Goal: Task Accomplishment & Management: Manage account settings

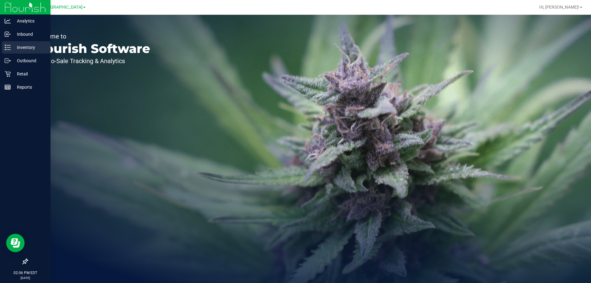
click at [9, 50] on div "Inventory" at bounding box center [26, 47] width 49 height 12
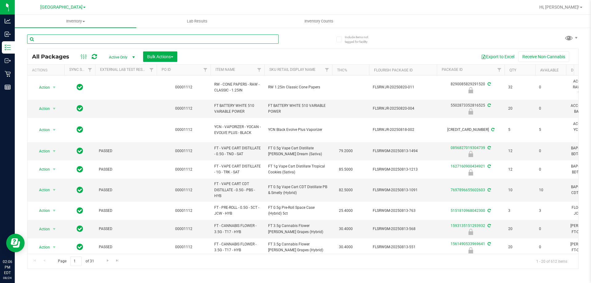
click at [176, 38] on input "text" at bounding box center [152, 38] width 251 height 9
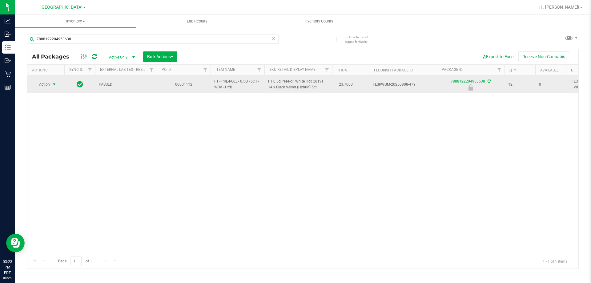
type input "7888122204953638"
click at [49, 82] on span "Action" at bounding box center [42, 84] width 17 height 9
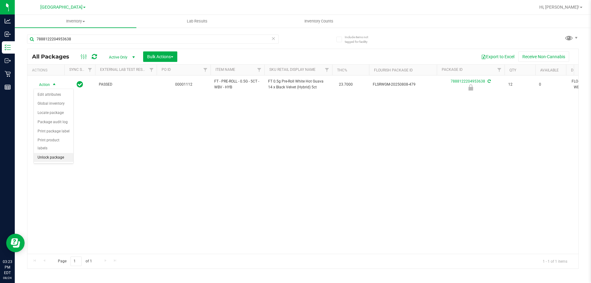
click at [49, 153] on li "Unlock package" at bounding box center [53, 157] width 39 height 9
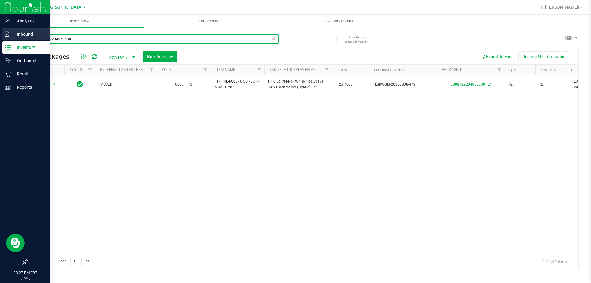
drag, startPoint x: 74, startPoint y: 41, endPoint x: 0, endPoint y: 41, distance: 73.9
click at [0, 41] on div "Analytics Inbound Inventory Outbound Retail Reports 03:27 PM EDT 08/24/2025 08/…" at bounding box center [295, 141] width 591 height 283
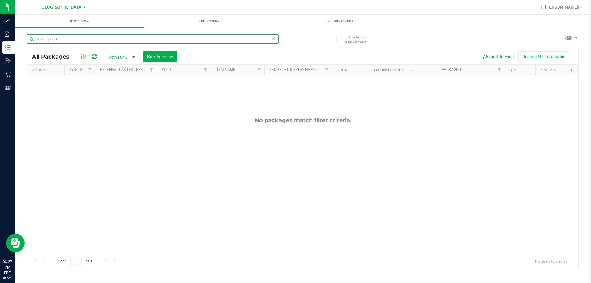
type input "cookie pops"
click at [272, 39] on icon at bounding box center [273, 37] width 4 height 7
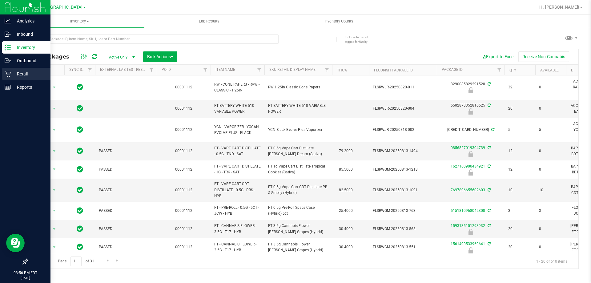
click at [24, 76] on p "Retail" at bounding box center [29, 73] width 37 height 7
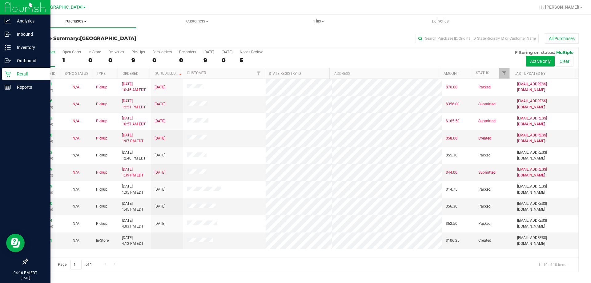
click at [79, 18] on span "Purchases" at bounding box center [76, 21] width 122 height 6
click at [42, 46] on span "Fulfillment" at bounding box center [34, 44] width 38 height 5
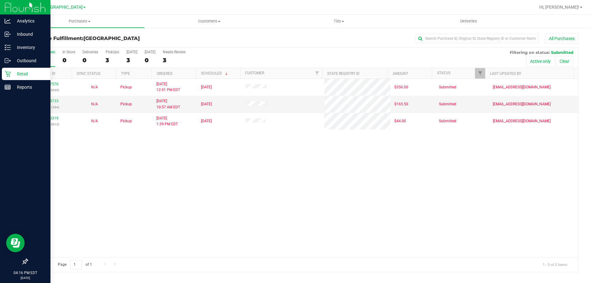
click at [27, 78] on div "Retail" at bounding box center [26, 74] width 49 height 12
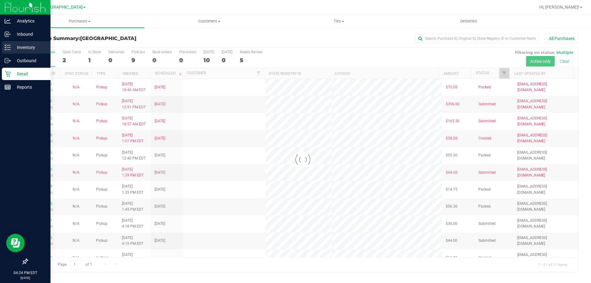
click at [25, 44] on p "Inventory" at bounding box center [29, 47] width 37 height 7
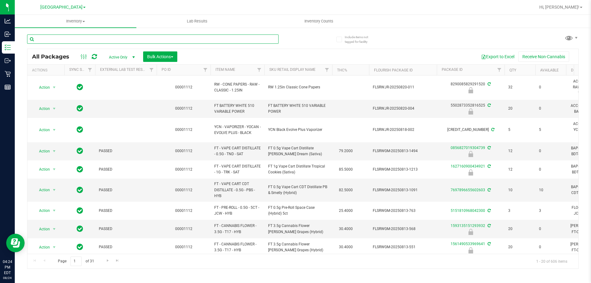
click at [264, 41] on input "text" at bounding box center [152, 38] width 251 height 9
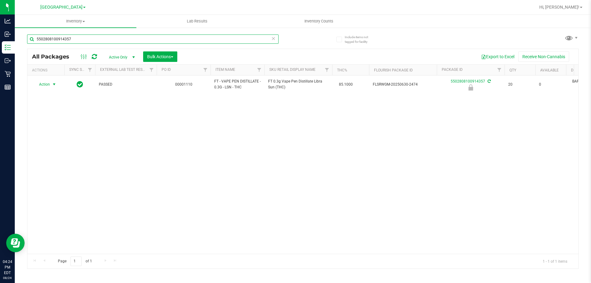
type input "5502808100914357"
click at [49, 83] on span "Action" at bounding box center [42, 84] width 17 height 9
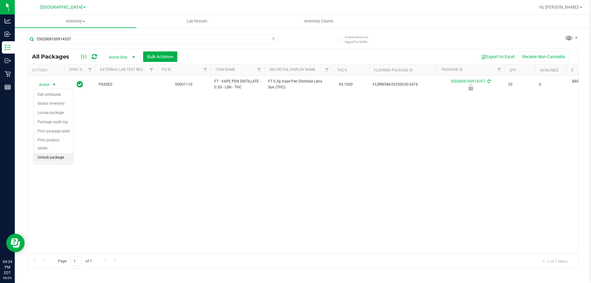
click at [51, 153] on li "Unlock package" at bounding box center [53, 157] width 39 height 9
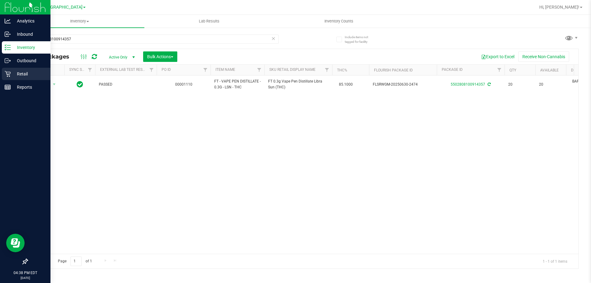
click at [13, 69] on div "Retail" at bounding box center [26, 74] width 49 height 12
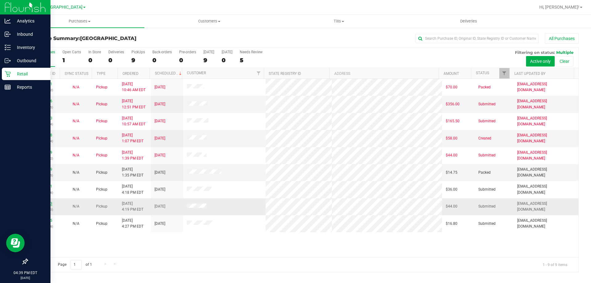
click at [45, 204] on link "11840653" at bounding box center [43, 203] width 17 height 4
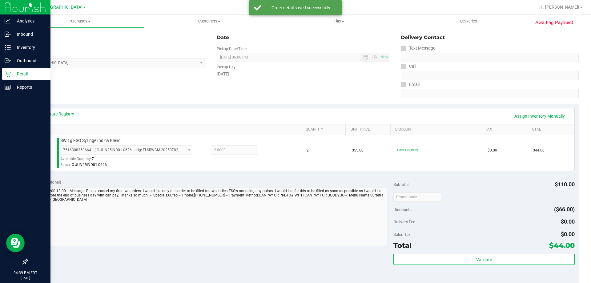
scroll to position [123, 0]
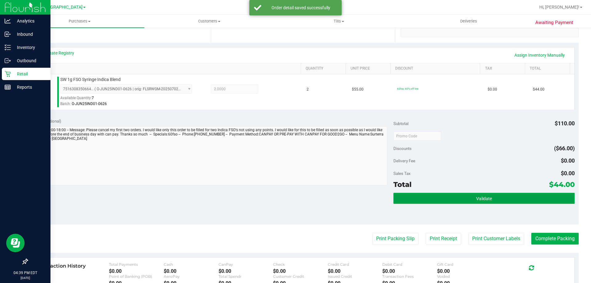
click at [491, 194] on button "Validate" at bounding box center [483, 198] width 181 height 11
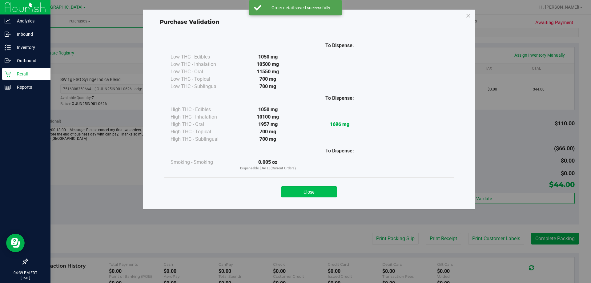
click at [315, 187] on button "Close" at bounding box center [309, 191] width 56 height 11
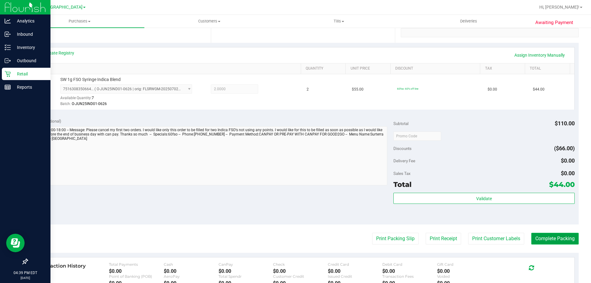
click at [553, 234] on button "Complete Packing" at bounding box center [554, 239] width 47 height 12
click at [553, 234] on button "Complete Packing" at bounding box center [552, 239] width 52 height 12
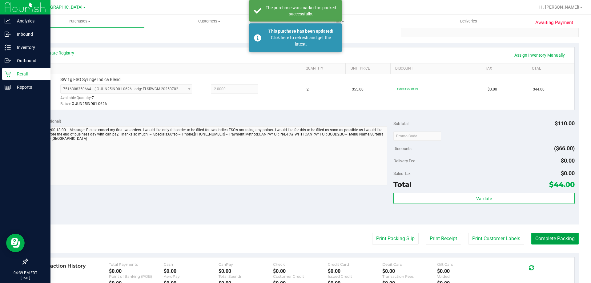
click at [566, 239] on button "Complete Packing" at bounding box center [554, 239] width 47 height 12
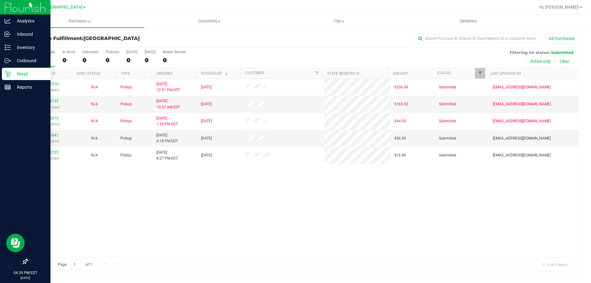
click at [248, 190] on div "11837576 (316910235) N/A Pickup 8/24/2025 12:51 PM EDT 8/24/2025 $356.00 Submit…" at bounding box center [302, 168] width 551 height 178
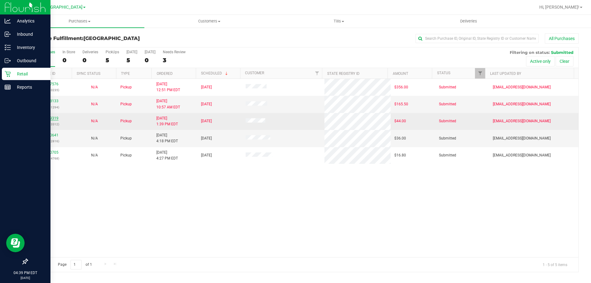
click at [50, 116] on link "11839319" at bounding box center [49, 118] width 17 height 4
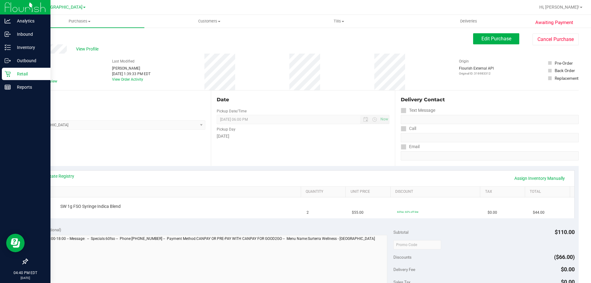
click at [18, 78] on div "Retail" at bounding box center [26, 74] width 49 height 12
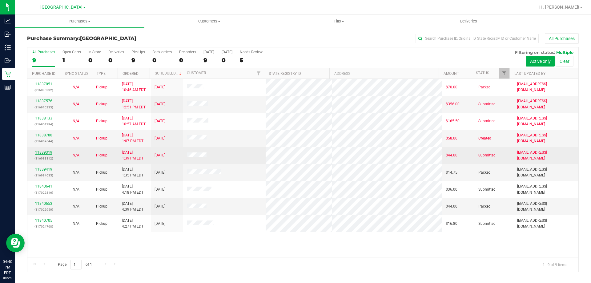
click at [46, 153] on link "11839319" at bounding box center [43, 152] width 17 height 4
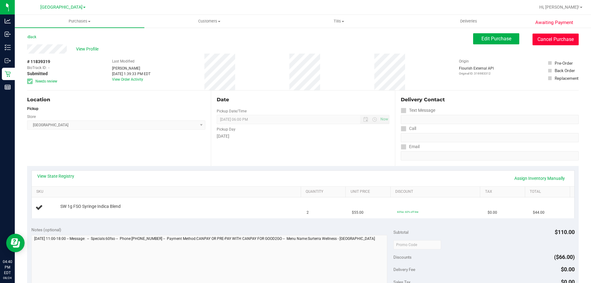
click at [554, 45] on button "Cancel Purchase" at bounding box center [555, 40] width 46 height 12
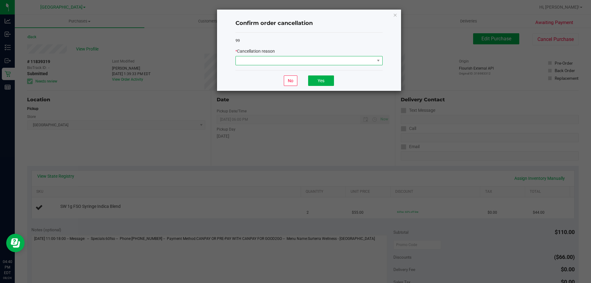
click at [326, 60] on span at bounding box center [305, 60] width 139 height 9
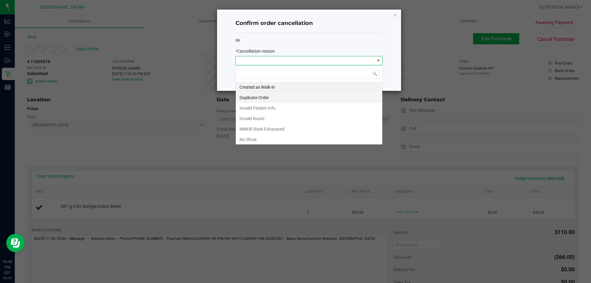
scroll to position [9, 147]
click at [252, 118] on li "Invalid Route" at bounding box center [309, 118] width 147 height 10
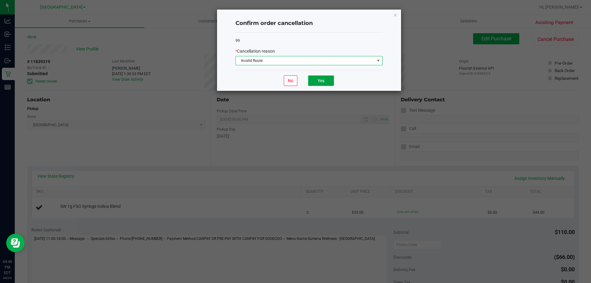
click at [315, 78] on button "Yes" at bounding box center [321, 80] width 26 height 10
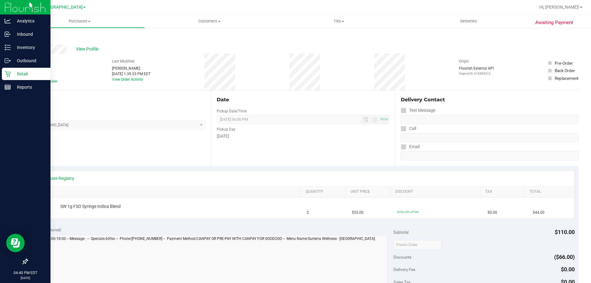
click at [14, 74] on p "Retail" at bounding box center [29, 73] width 37 height 7
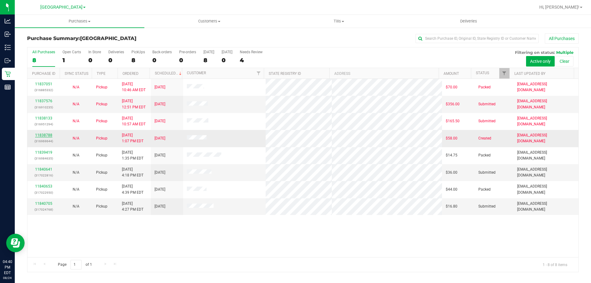
click at [47, 136] on link "11838788" at bounding box center [43, 135] width 17 height 4
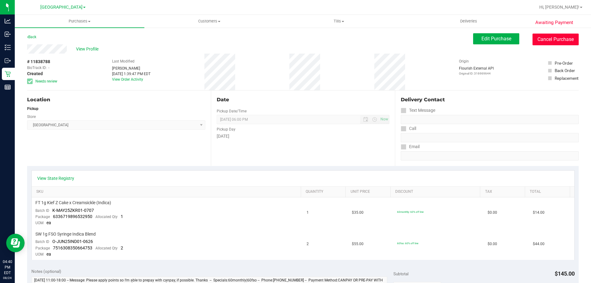
click at [560, 40] on button "Cancel Purchase" at bounding box center [555, 40] width 46 height 12
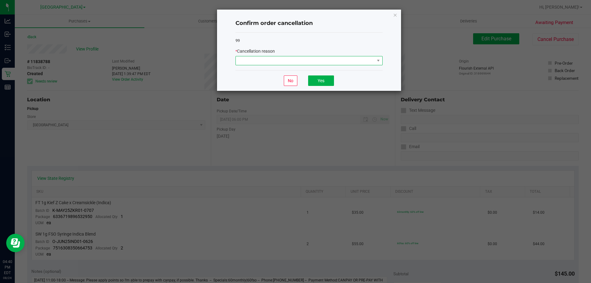
click at [315, 63] on span at bounding box center [305, 60] width 139 height 9
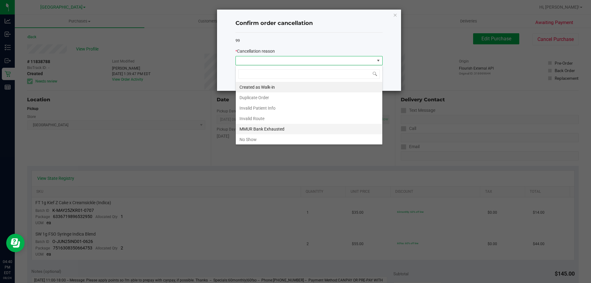
scroll to position [9, 147]
click at [253, 127] on li "MMUR Bank Exhausted" at bounding box center [309, 129] width 147 height 10
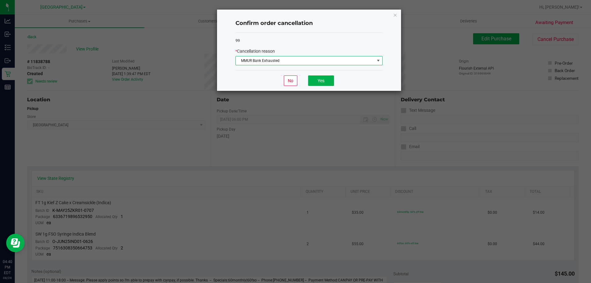
click at [318, 86] on div "No Yes" at bounding box center [308, 80] width 147 height 21
click at [319, 84] on button "Yes" at bounding box center [321, 80] width 26 height 10
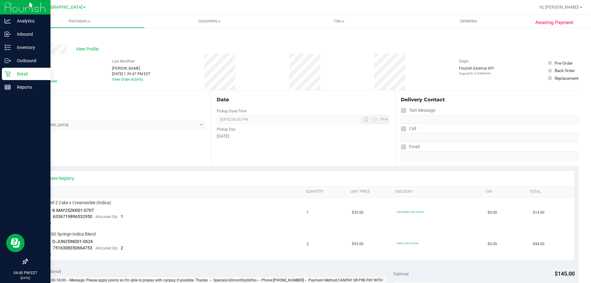
click at [14, 73] on p "Retail" at bounding box center [29, 73] width 37 height 7
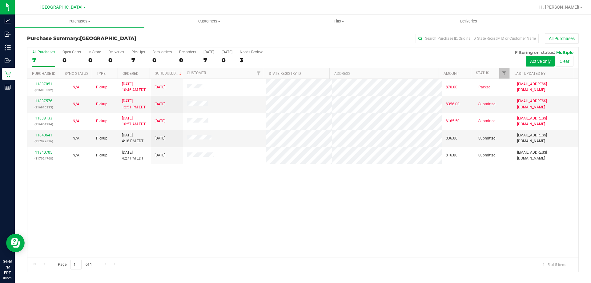
click at [201, 215] on div "11837051 (316885332) N/A Pickup 8/24/2025 10:46 AM EDT 8/24/2025 $70.00 Packed …" at bounding box center [302, 168] width 551 height 178
click at [38, 135] on link "11840641" at bounding box center [43, 135] width 17 height 4
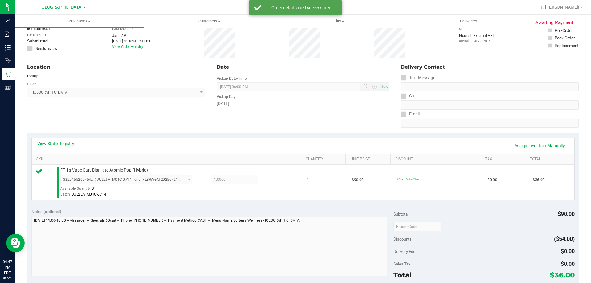
scroll to position [185, 0]
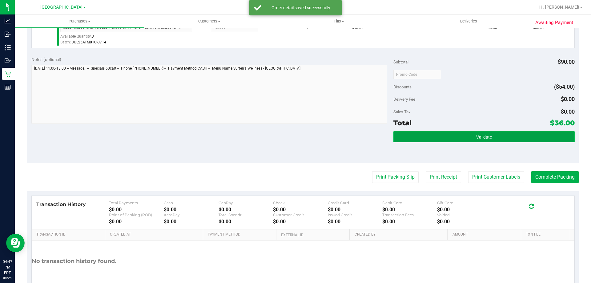
click at [531, 134] on button "Validate" at bounding box center [483, 136] width 181 height 11
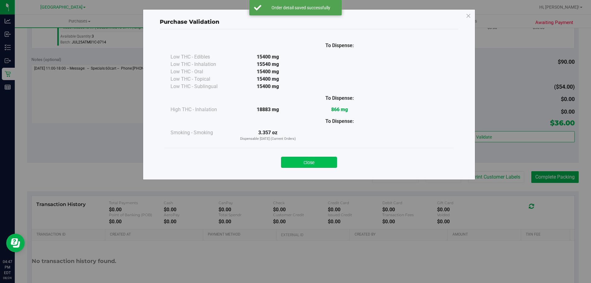
click at [317, 165] on button "Close" at bounding box center [309, 162] width 56 height 11
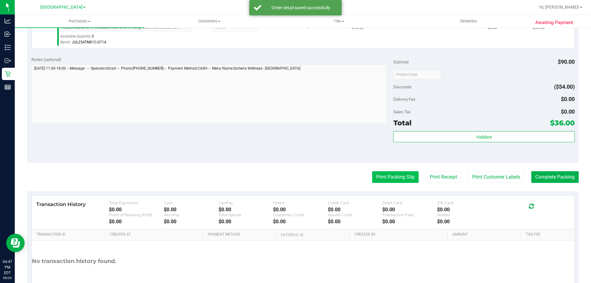
click at [395, 176] on button "Print Packing Slip" at bounding box center [395, 177] width 46 height 12
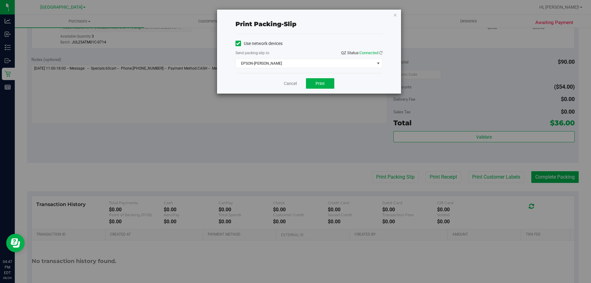
click at [337, 85] on div "Cancel Print" at bounding box center [308, 83] width 147 height 21
click at [334, 85] on div "Cancel Print" at bounding box center [308, 83] width 147 height 21
click at [297, 86] on link "Cancel" at bounding box center [290, 83] width 13 height 6
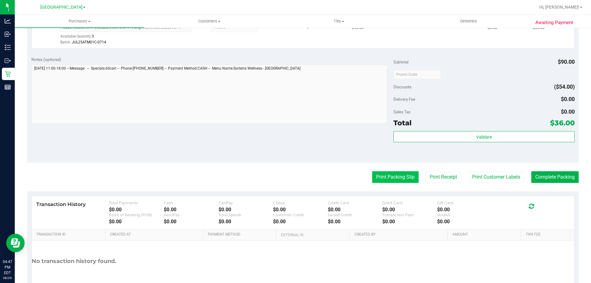
click at [386, 181] on button "Print Packing Slip" at bounding box center [395, 177] width 46 height 12
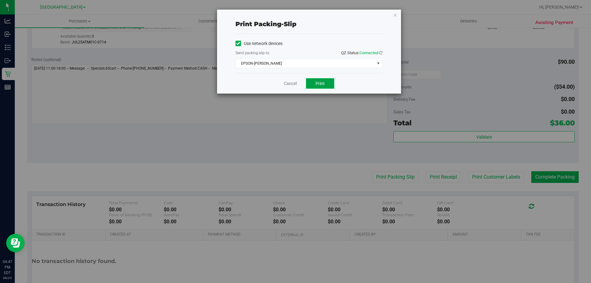
click at [330, 85] on button "Print" at bounding box center [320, 83] width 28 height 10
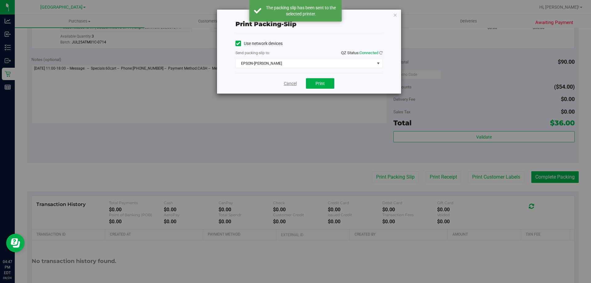
click at [290, 84] on link "Cancel" at bounding box center [290, 83] width 13 height 6
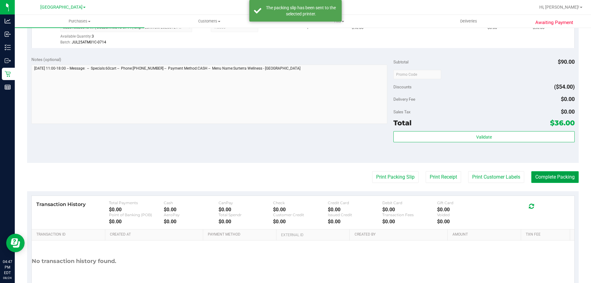
click at [544, 181] on button "Complete Packing" at bounding box center [554, 177] width 47 height 12
click at [544, 181] on button "Complete Packing" at bounding box center [552, 177] width 52 height 12
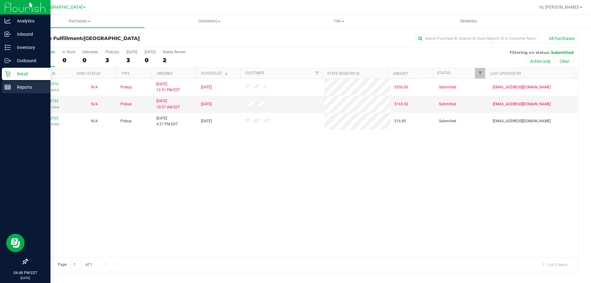
click at [21, 90] on p "Reports" at bounding box center [29, 86] width 37 height 7
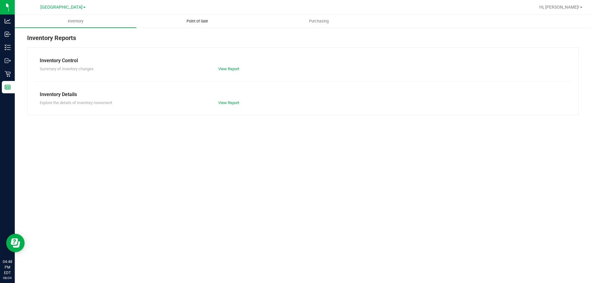
click at [204, 25] on uib-tab-heading "Point of Sale" at bounding box center [197, 21] width 121 height 12
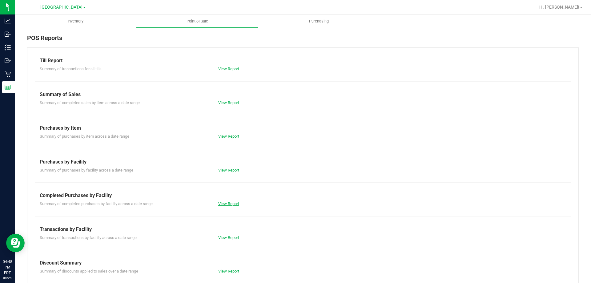
click at [223, 202] on link "View Report" at bounding box center [228, 203] width 21 height 5
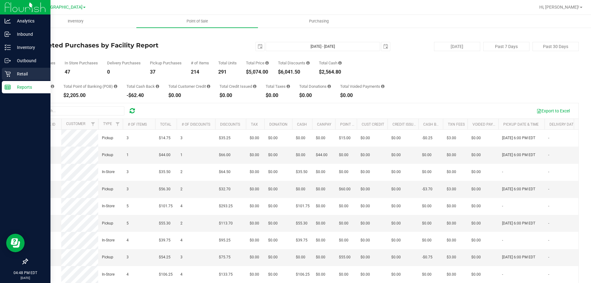
click at [20, 70] on div "Retail" at bounding box center [26, 74] width 49 height 12
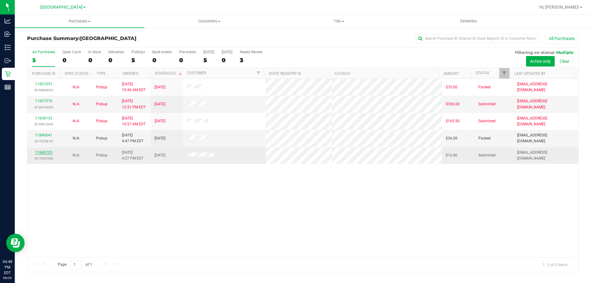
click at [36, 152] on link "11840705" at bounding box center [43, 152] width 17 height 4
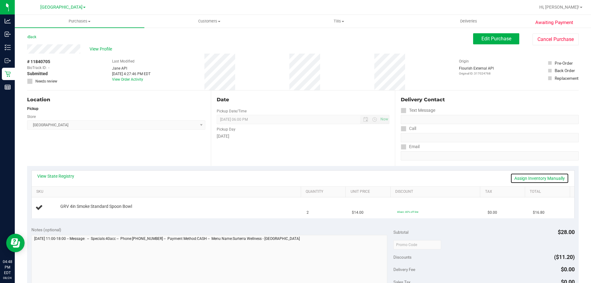
click at [517, 175] on link "Assign Inventory Manually" at bounding box center [539, 178] width 58 height 10
click at [75, 211] on link "Add Package" at bounding box center [71, 210] width 22 height 4
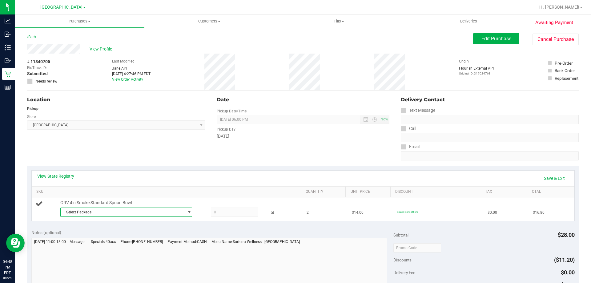
click at [83, 210] on span "Select Package" at bounding box center [122, 212] width 123 height 9
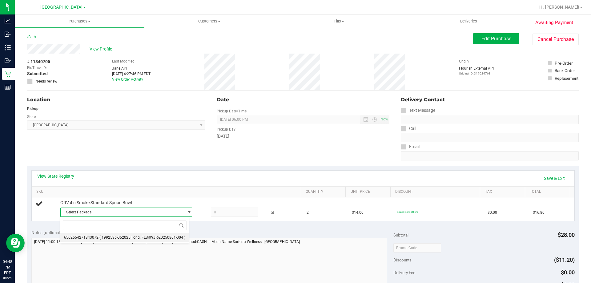
click at [108, 239] on span "( 1992536-052025 | orig: FLSRWJR-20250801-004 )" at bounding box center [142, 237] width 86 height 4
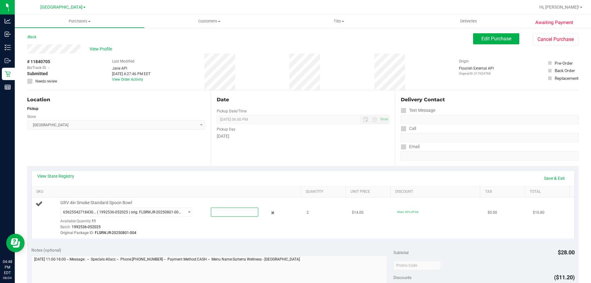
click at [227, 214] on span at bounding box center [234, 211] width 47 height 9
type input "2"
type input "2.0000"
click at [262, 234] on div "Original Package ID: FLSRWJR-20250801-004" at bounding box center [179, 233] width 238 height 6
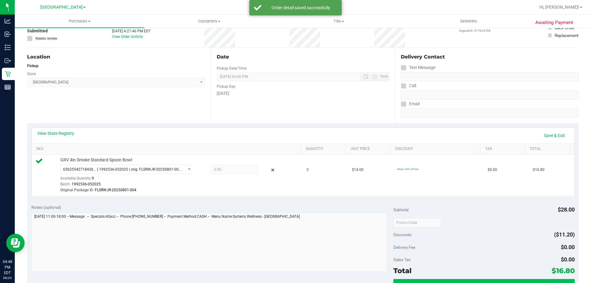
scroll to position [123, 0]
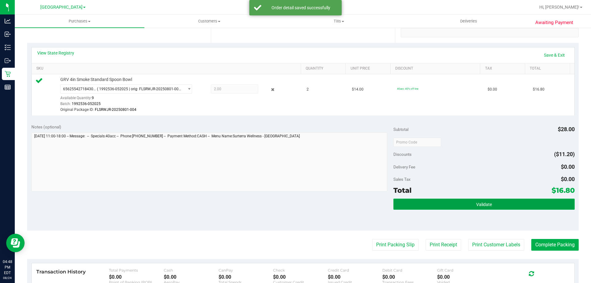
click at [440, 204] on button "Validate" at bounding box center [483, 204] width 181 height 11
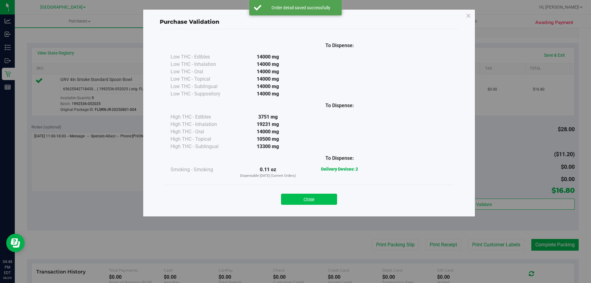
click at [297, 202] on button "Close" at bounding box center [309, 199] width 56 height 11
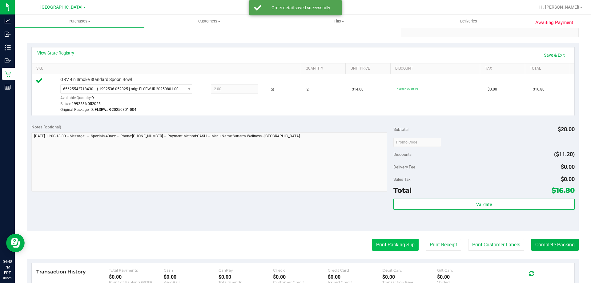
click at [389, 240] on button "Print Packing Slip" at bounding box center [395, 245] width 46 height 12
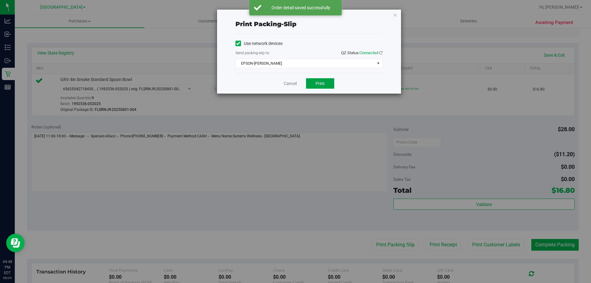
click at [310, 81] on button "Print" at bounding box center [320, 83] width 28 height 10
click at [290, 84] on link "Cancel" at bounding box center [290, 83] width 13 height 6
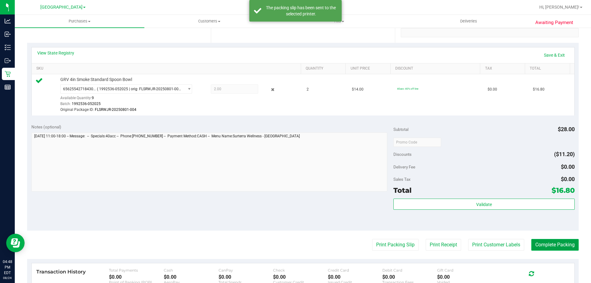
click at [556, 248] on button "Complete Packing" at bounding box center [554, 245] width 47 height 12
click at [556, 248] on button "Complete Packing" at bounding box center [552, 245] width 52 height 12
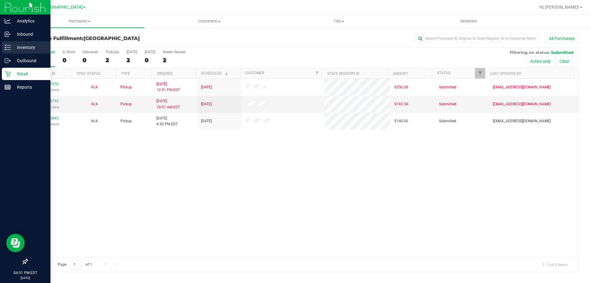
click at [24, 49] on p "Inventory" at bounding box center [29, 47] width 37 height 7
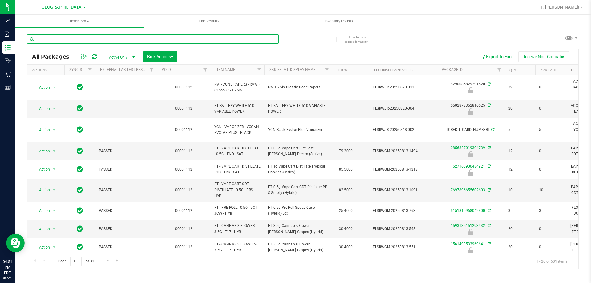
click at [173, 40] on input "text" at bounding box center [152, 38] width 251 height 9
type input "3.5"
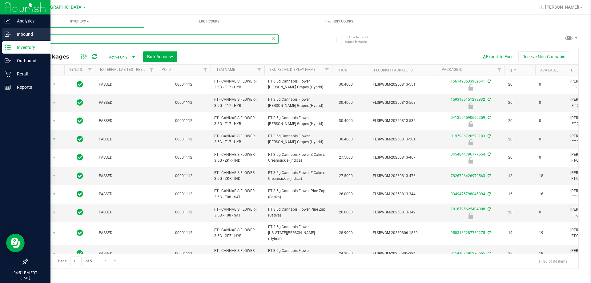
drag, startPoint x: 55, startPoint y: 39, endPoint x: 0, endPoint y: 39, distance: 54.8
click at [0, 39] on div "Analytics Inbound Inventory Outbound Retail Reports 04:51 PM EDT 08/24/2025 08/…" at bounding box center [295, 141] width 591 height 283
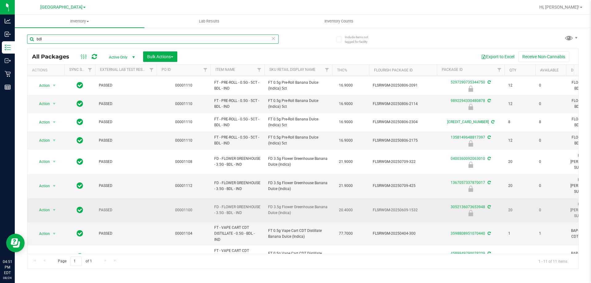
scroll to position [37, 0]
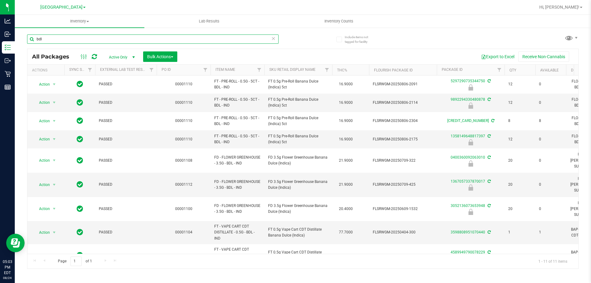
click at [62, 37] on input "bdl" at bounding box center [152, 38] width 251 height 9
type input "b"
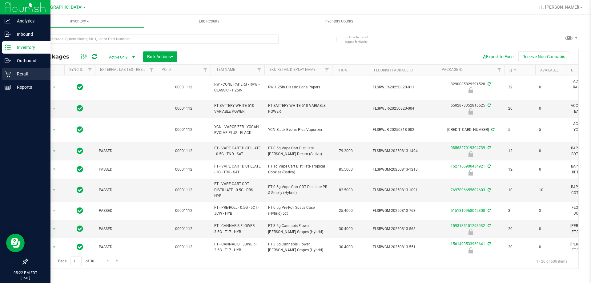
click at [25, 77] on p "Retail" at bounding box center [29, 73] width 37 height 7
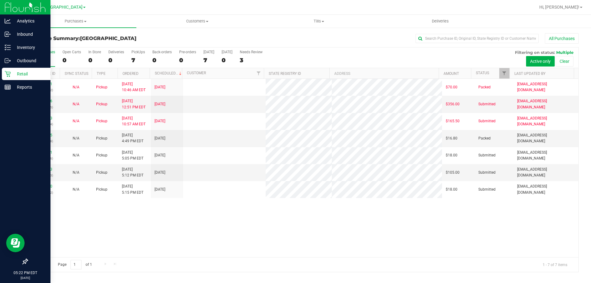
click at [249, 234] on div "11837051 (316885332) N/A Pickup 8/24/2025 10:46 AM EDT 8/24/2025 $70.00 Packed …" at bounding box center [302, 168] width 551 height 178
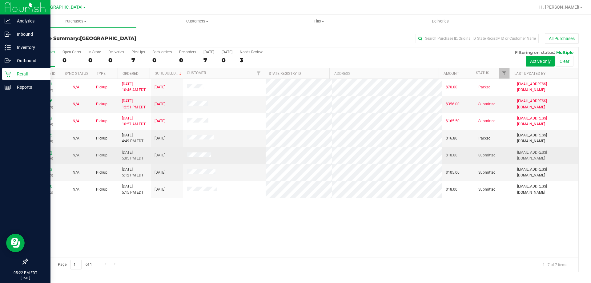
click at [51, 151] on link "11840921" at bounding box center [43, 152] width 17 height 4
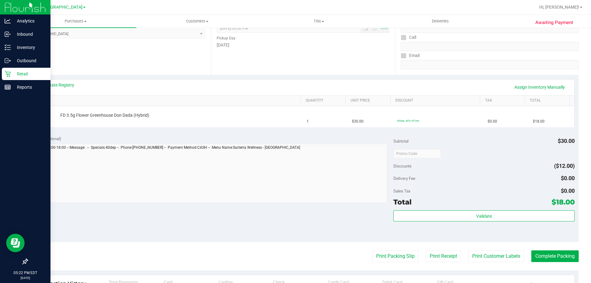
scroll to position [154, 0]
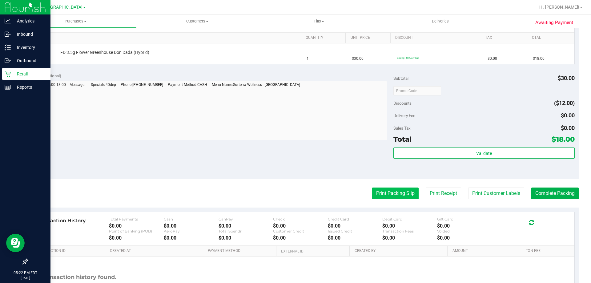
click at [376, 192] on button "Print Packing Slip" at bounding box center [395, 193] width 46 height 12
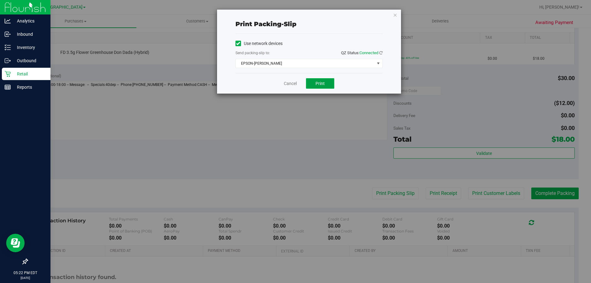
click at [323, 84] on span "Print" at bounding box center [319, 83] width 9 height 5
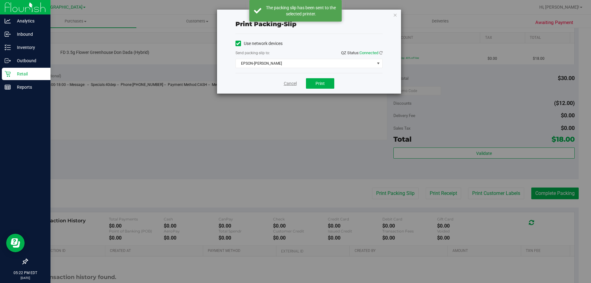
click at [285, 84] on link "Cancel" at bounding box center [290, 83] width 13 height 6
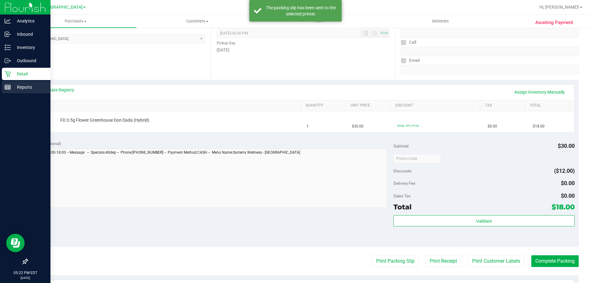
scroll to position [31, 0]
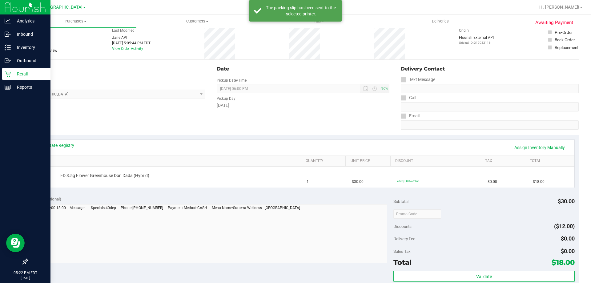
click at [13, 74] on p "Retail" at bounding box center [29, 73] width 37 height 7
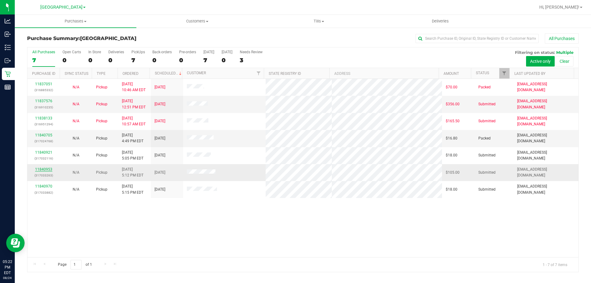
click at [46, 168] on link "11840953" at bounding box center [43, 169] width 17 height 4
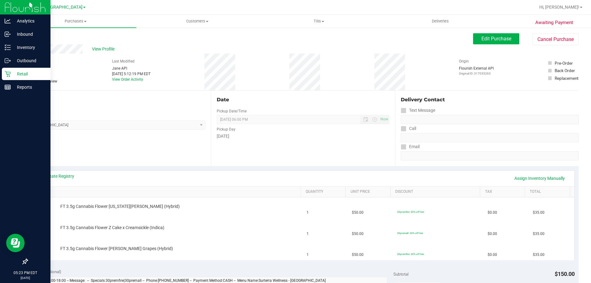
click at [7, 72] on icon at bounding box center [8, 74] width 6 height 6
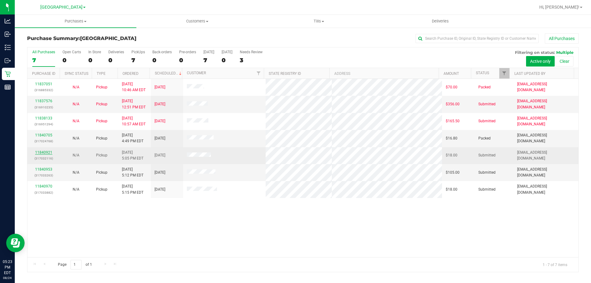
click at [44, 151] on link "11840921" at bounding box center [43, 152] width 17 height 4
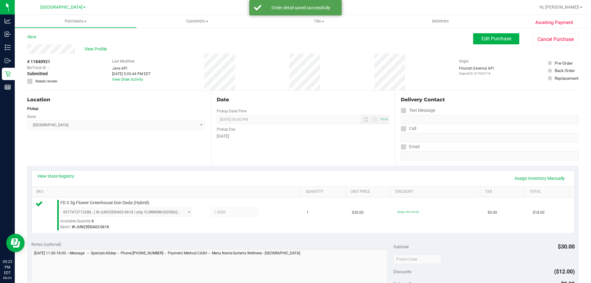
scroll to position [92, 0]
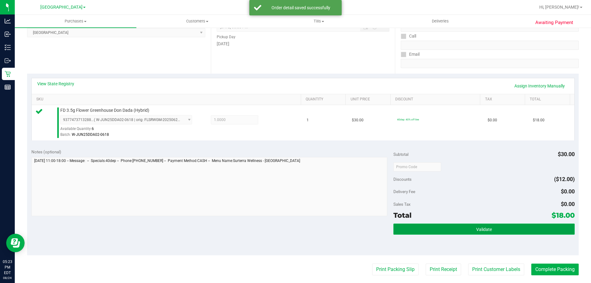
click at [480, 227] on span "Validate" at bounding box center [484, 229] width 16 height 5
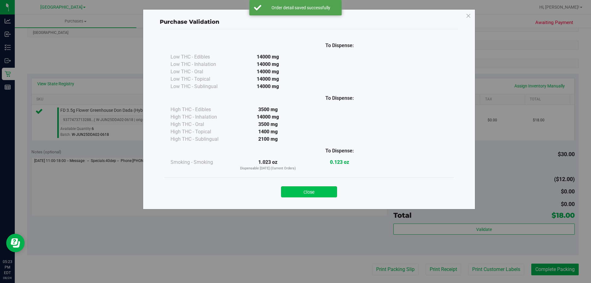
click at [308, 191] on button "Close" at bounding box center [309, 191] width 56 height 11
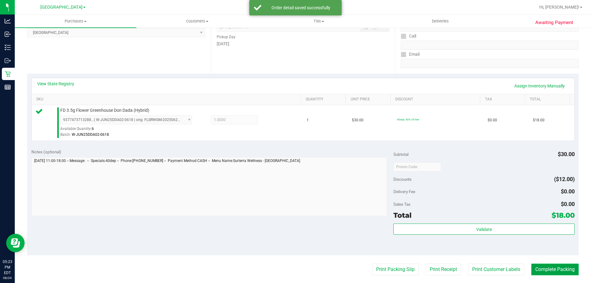
click at [558, 272] on button "Complete Packing" at bounding box center [554, 269] width 47 height 12
click at [558, 272] on button "Complete Packing" at bounding box center [552, 269] width 52 height 12
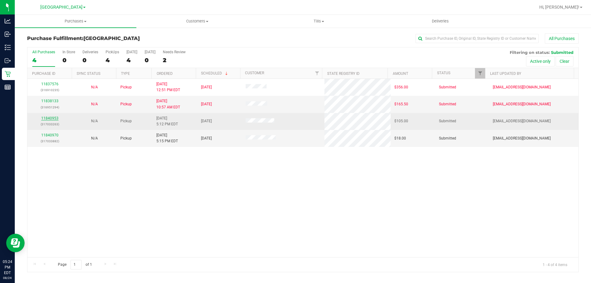
click at [51, 119] on link "11840953" at bounding box center [49, 118] width 17 height 4
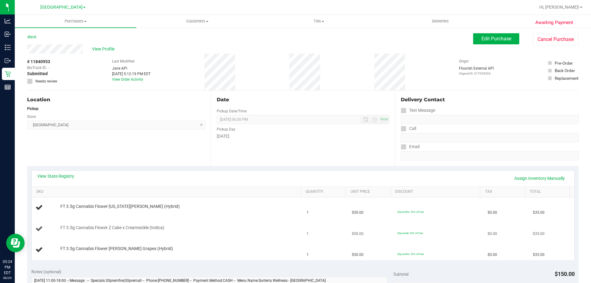
scroll to position [123, 0]
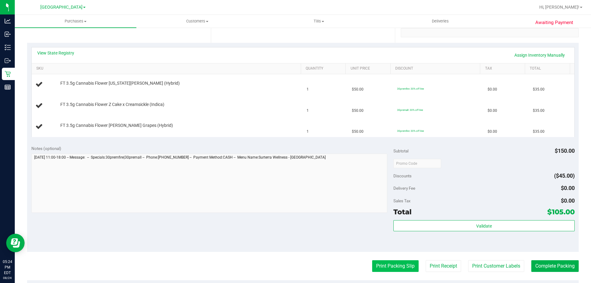
click at [387, 264] on button "Print Packing Slip" at bounding box center [395, 266] width 46 height 12
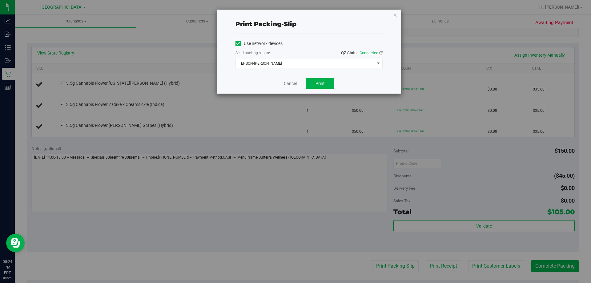
click at [303, 82] on div "Cancel Print" at bounding box center [308, 83] width 147 height 21
click at [316, 83] on span "Print" at bounding box center [319, 83] width 9 height 5
click at [288, 81] on link "Cancel" at bounding box center [290, 83] width 13 height 6
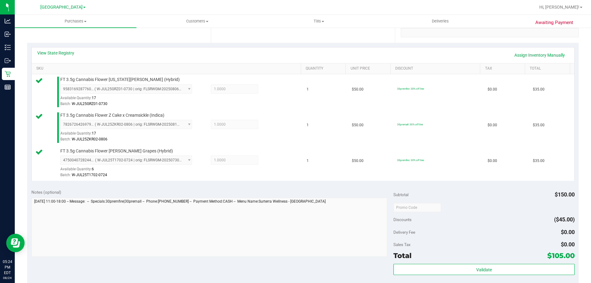
scroll to position [185, 0]
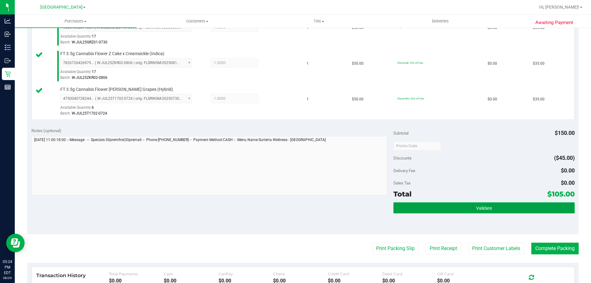
click at [503, 203] on button "Validate" at bounding box center [483, 207] width 181 height 11
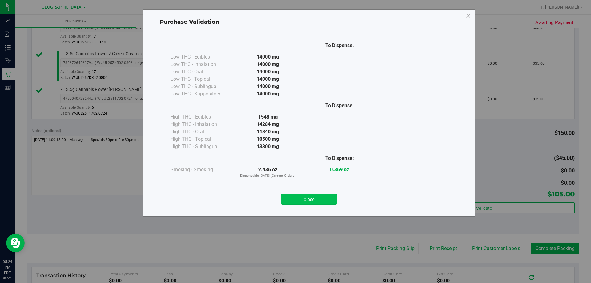
click at [318, 200] on button "Close" at bounding box center [309, 199] width 56 height 11
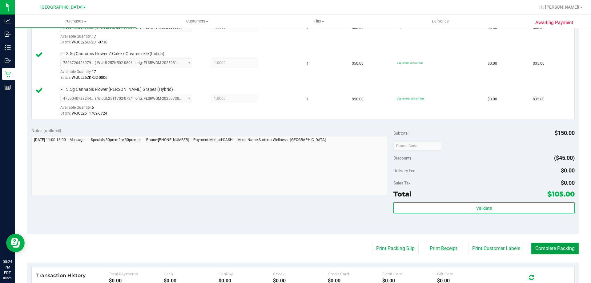
click at [541, 247] on button "Complete Packing" at bounding box center [554, 249] width 47 height 12
click at [541, 247] on button "Complete Packing" at bounding box center [552, 249] width 52 height 12
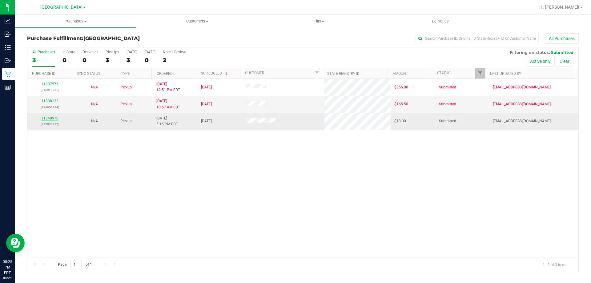
click at [53, 116] on link "11840970" at bounding box center [49, 118] width 17 height 4
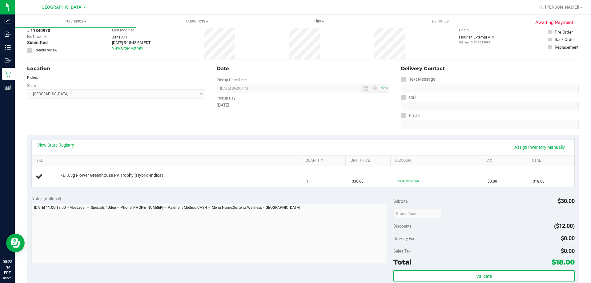
scroll to position [154, 0]
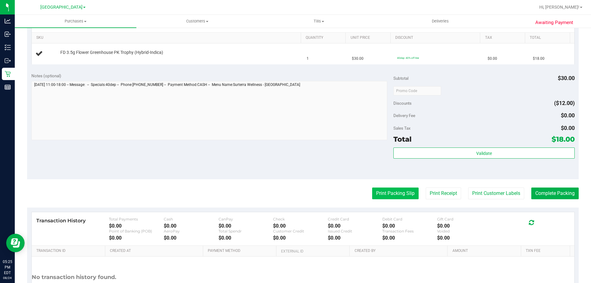
click at [400, 189] on button "Print Packing Slip" at bounding box center [395, 193] width 46 height 12
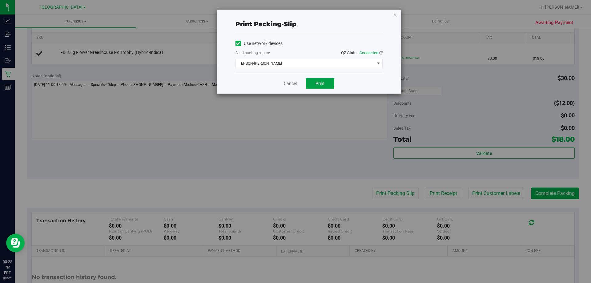
click at [324, 83] on span "Print" at bounding box center [319, 83] width 9 height 5
click at [292, 81] on link "Cancel" at bounding box center [290, 83] width 13 height 6
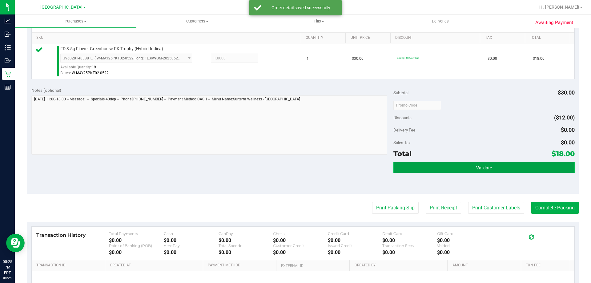
click at [460, 167] on button "Validate" at bounding box center [483, 167] width 181 height 11
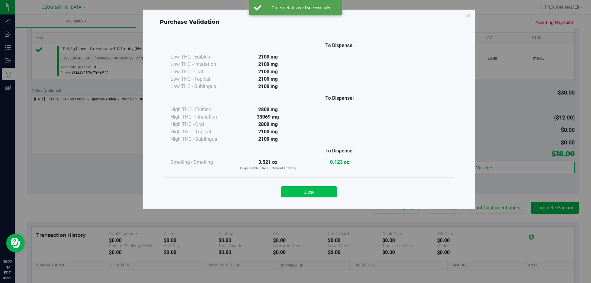
click at [303, 192] on button "Close" at bounding box center [309, 191] width 56 height 11
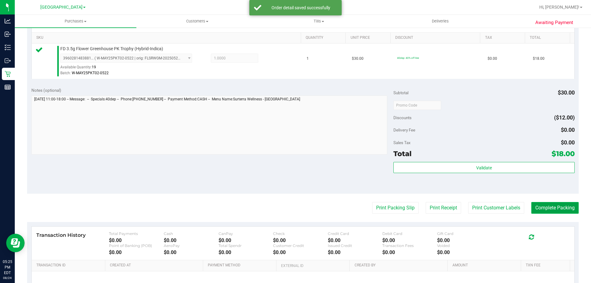
click at [553, 207] on button "Complete Packing" at bounding box center [554, 208] width 47 height 12
click at [553, 207] on button "Complete Packing" at bounding box center [552, 208] width 52 height 12
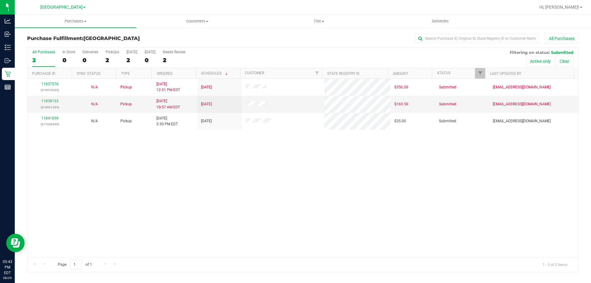
click at [138, 155] on div "11837576 (316910235) N/A Pickup 8/24/2025 12:51 PM EDT 8/24/2025 $356.00 Submit…" at bounding box center [302, 168] width 551 height 178
click at [159, 211] on div "11837576 (316910235) N/A Pickup 8/24/2025 12:51 PM EDT 8/24/2025 $356.00 Submit…" at bounding box center [302, 168] width 551 height 178
click at [93, 160] on div "11837576 (316910235) N/A Pickup 8/24/2025 12:51 PM EDT 8/24/2025 $356.00 Submit…" at bounding box center [302, 168] width 551 height 178
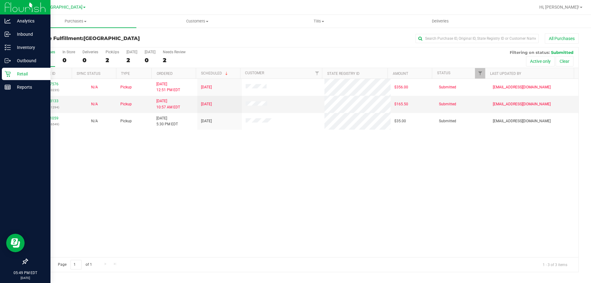
click at [16, 76] on p "Retail" at bounding box center [29, 73] width 37 height 7
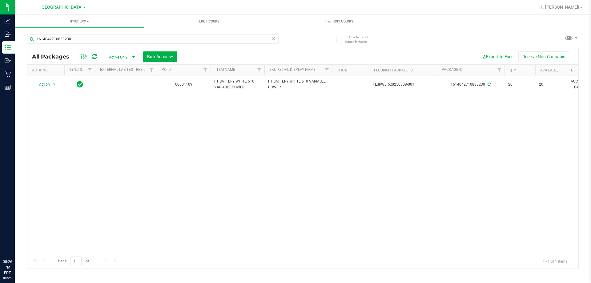
click at [0, 0] on p "Retail" at bounding box center [0, 0] width 0 height 0
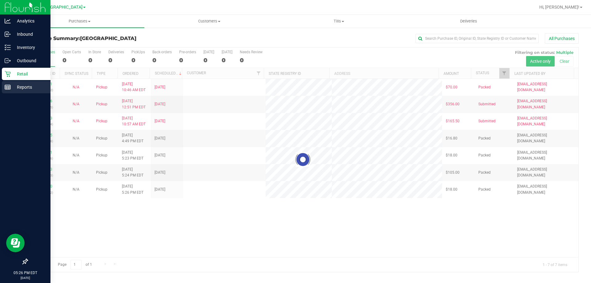
click at [21, 84] on p "Reports" at bounding box center [29, 86] width 37 height 7
